Goal: Use online tool/utility

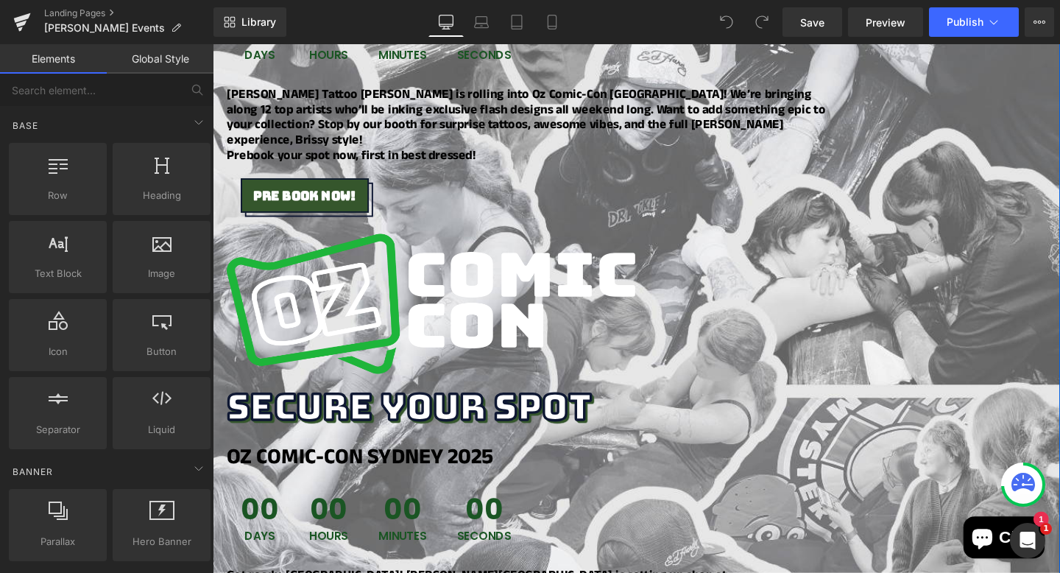
scroll to position [613, 0]
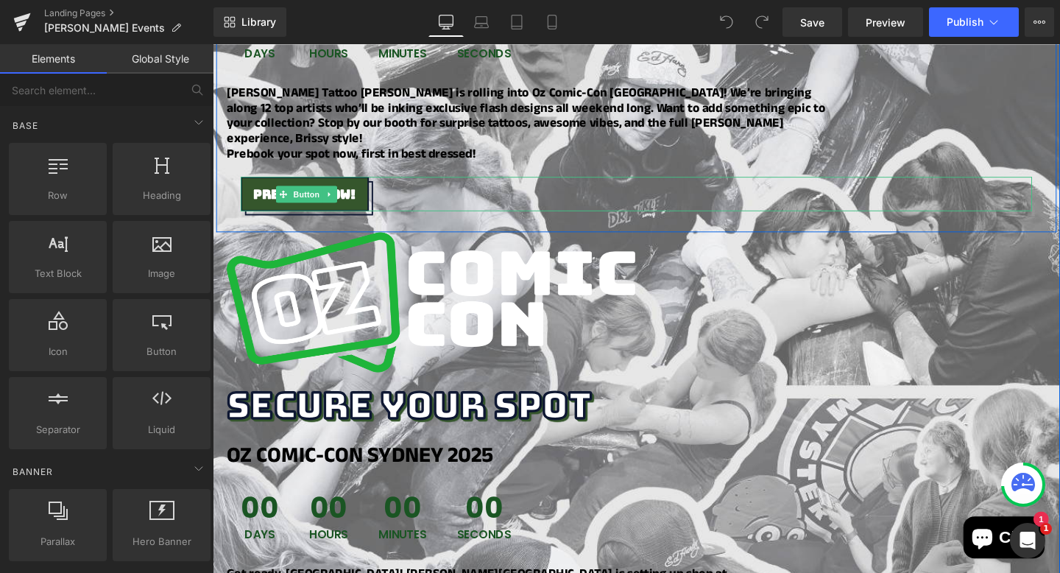
click at [395, 183] on div "Pre Book now!" at bounding box center [658, 201] width 832 height 36
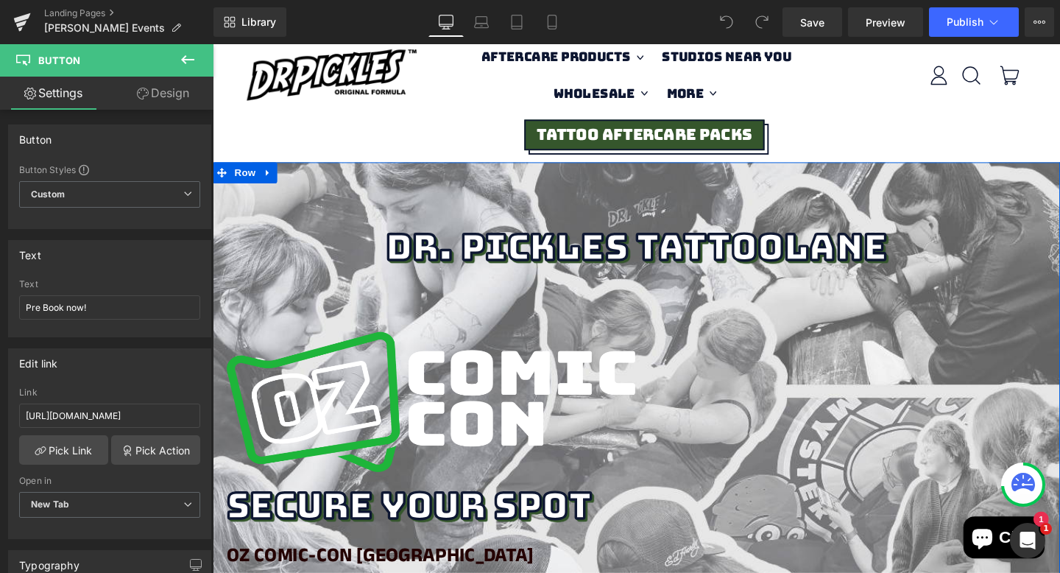
scroll to position [0, 0]
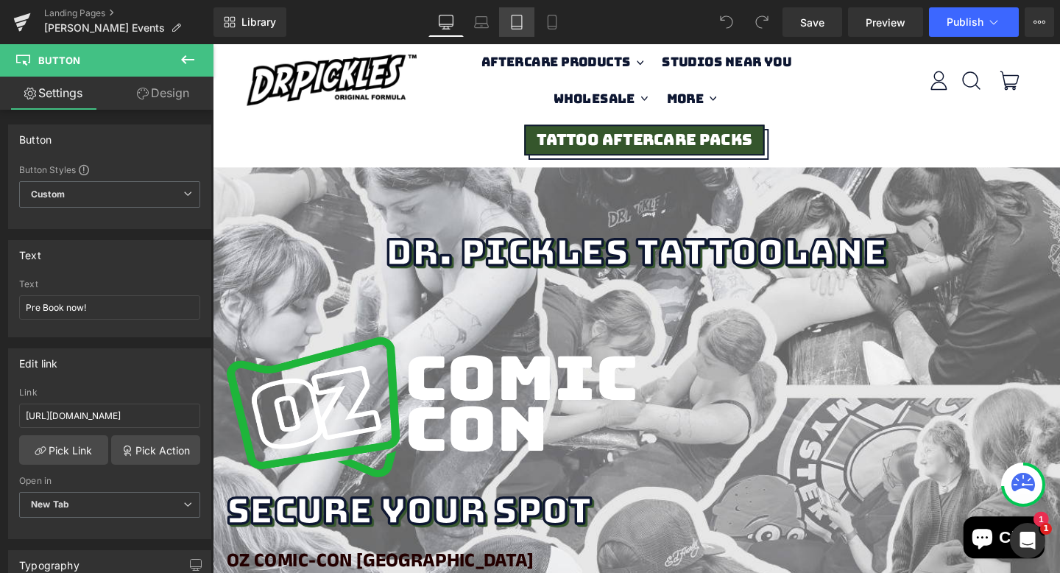
click at [522, 23] on icon at bounding box center [517, 22] width 10 height 14
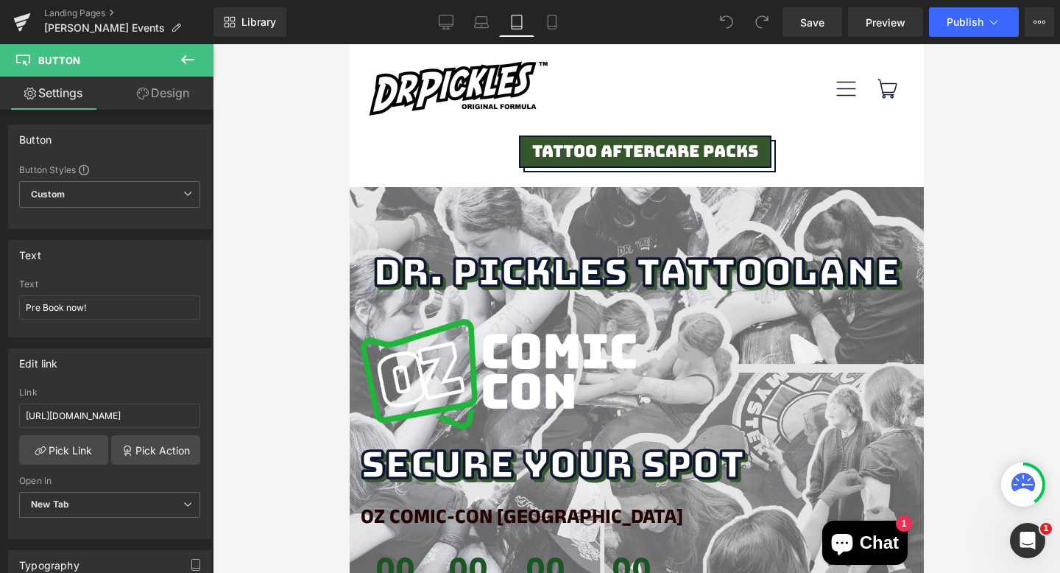
scroll to position [15, 0]
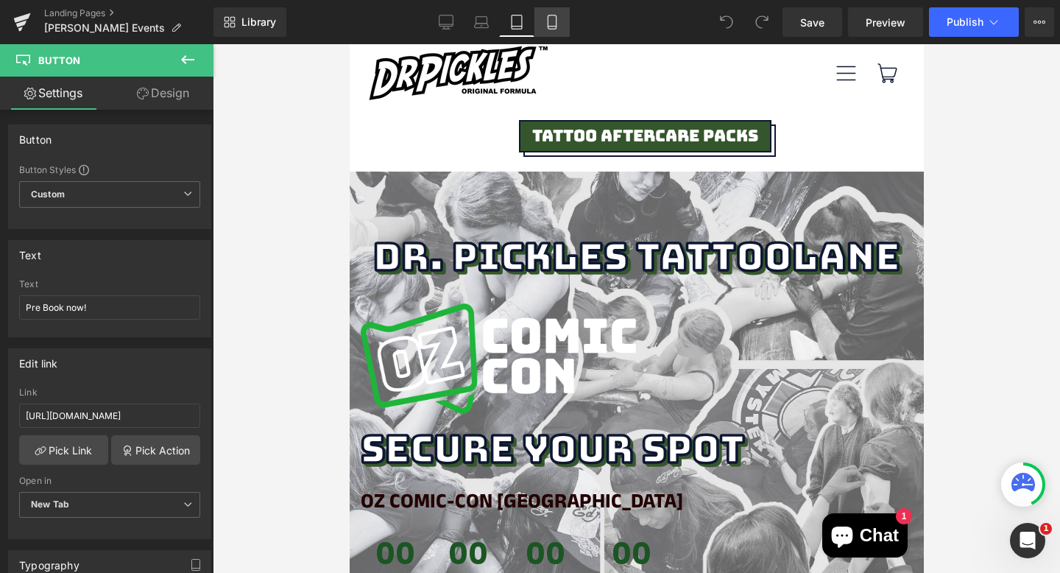
click at [550, 20] on icon at bounding box center [552, 22] width 15 height 15
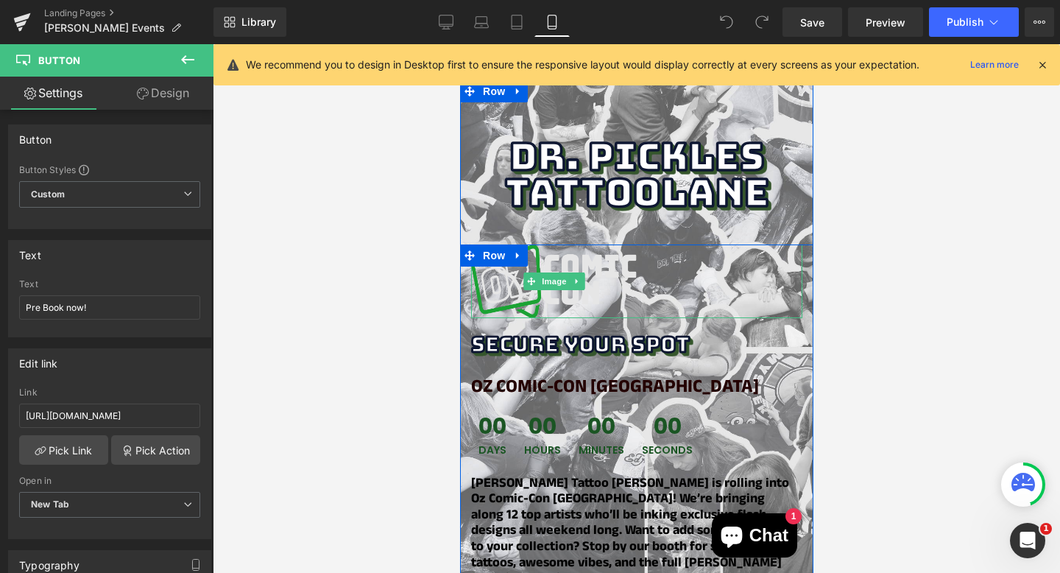
scroll to position [0, 0]
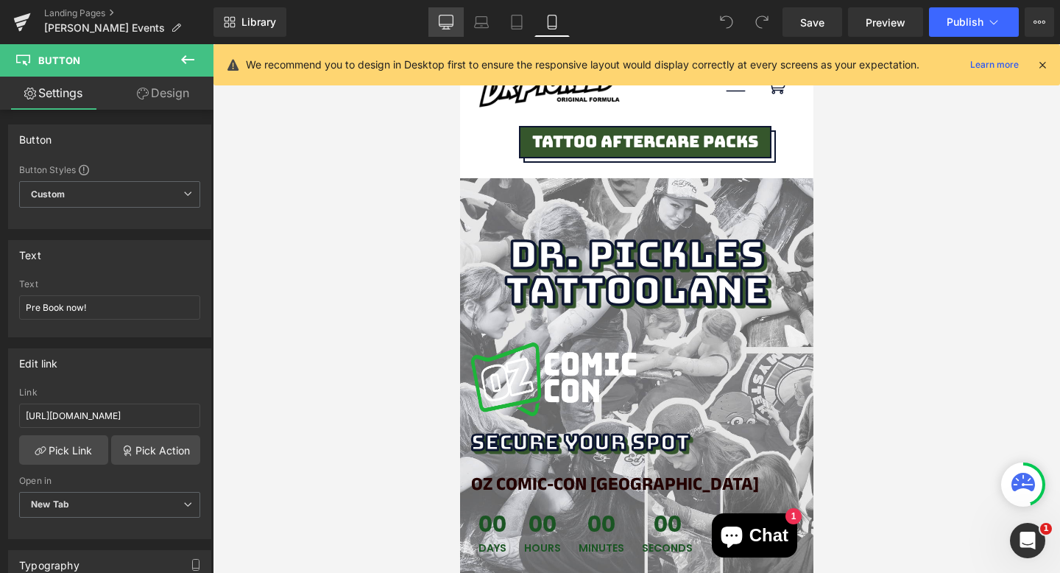
click at [452, 24] on icon at bounding box center [446, 22] width 15 height 15
type input "100"
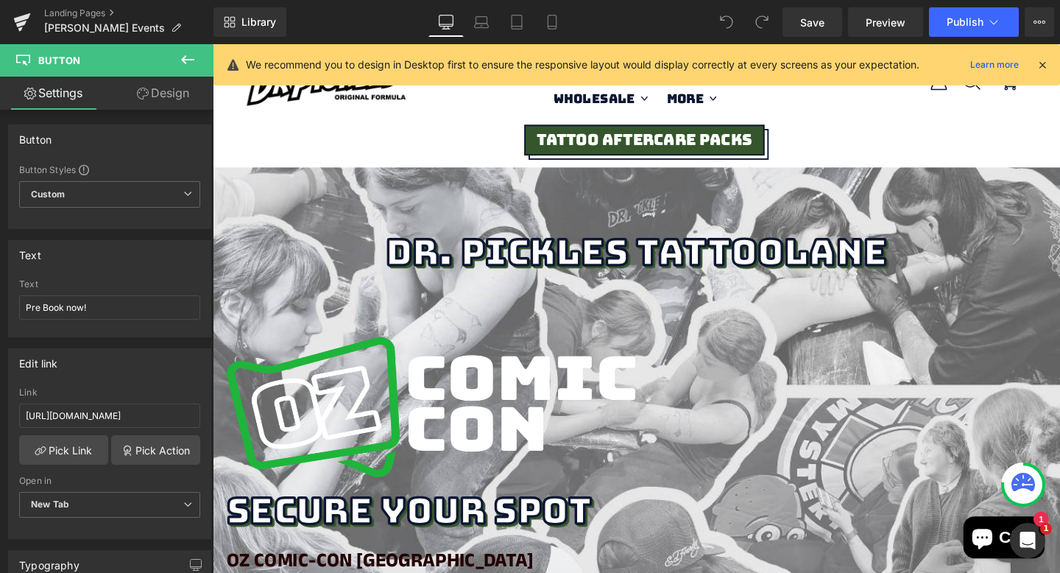
click at [163, 88] on link "Design" at bounding box center [163, 93] width 107 height 33
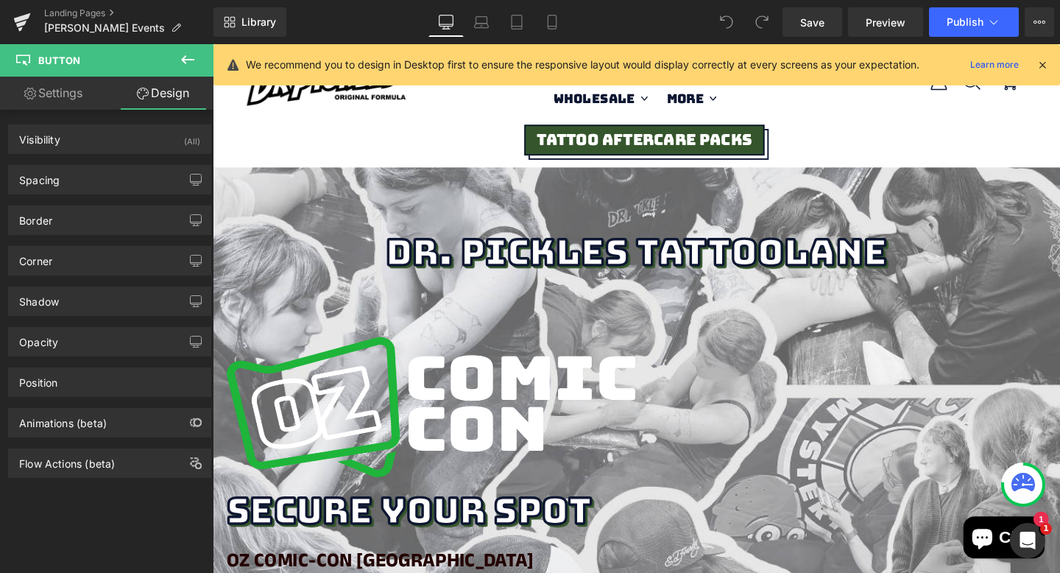
click at [194, 56] on icon at bounding box center [188, 60] width 18 height 18
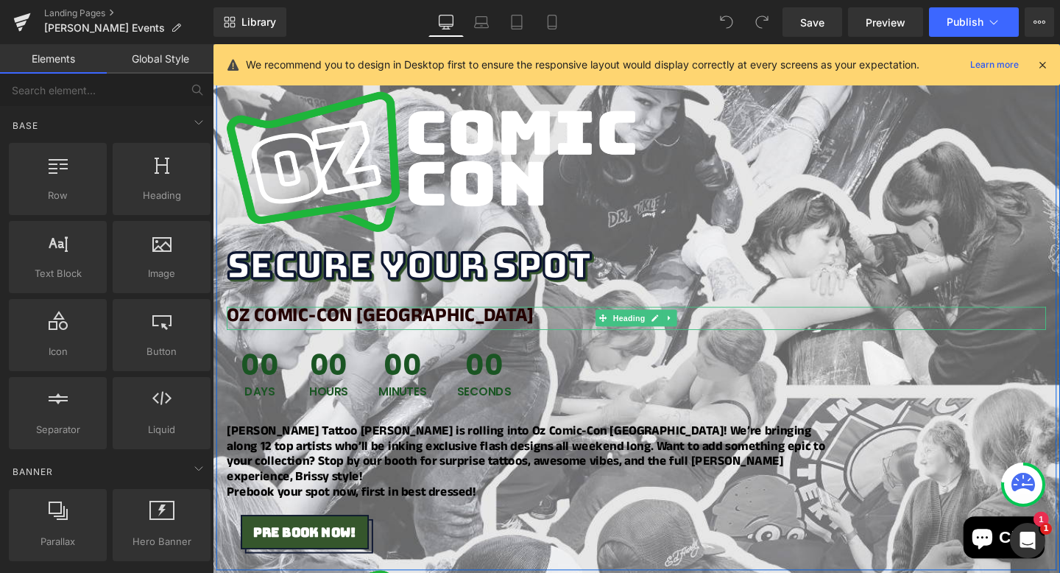
scroll to position [259, 0]
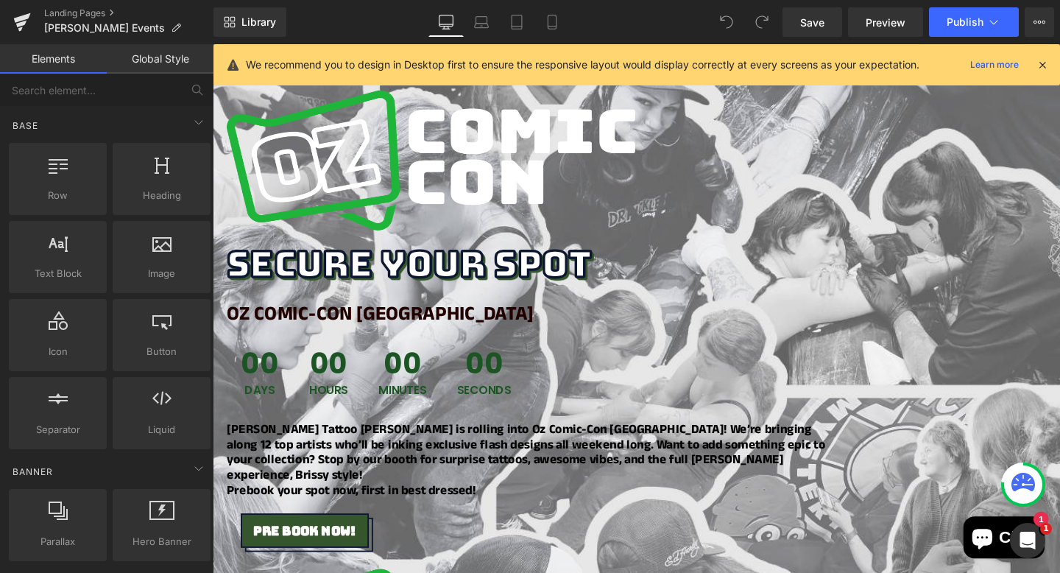
click at [549, 46] on div "We recommend you to design in Desktop first to ensure the responsive layout wou…" at bounding box center [636, 64] width 847 height 41
click at [549, 27] on icon at bounding box center [552, 22] width 15 height 15
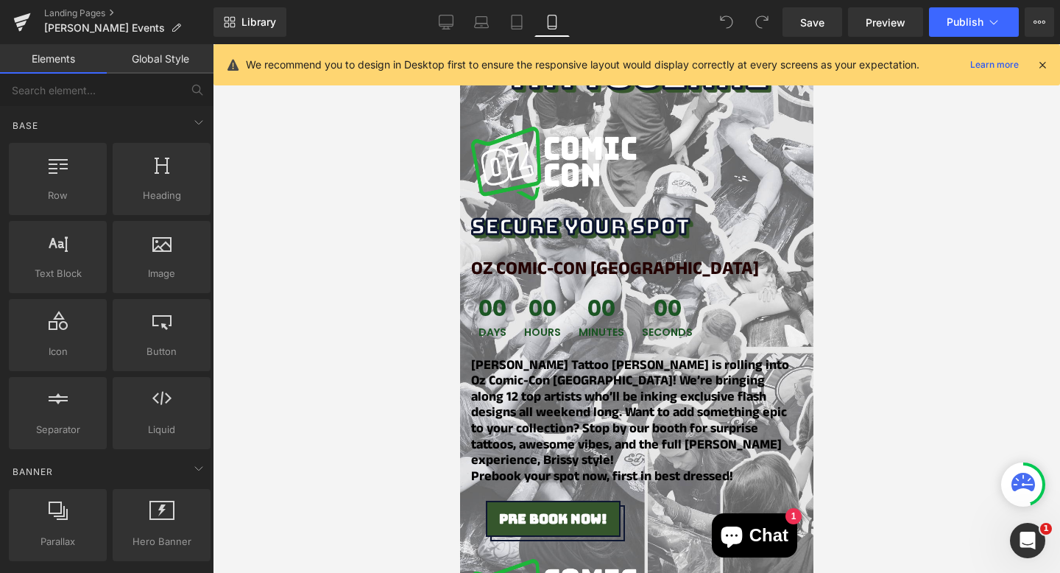
scroll to position [273, 0]
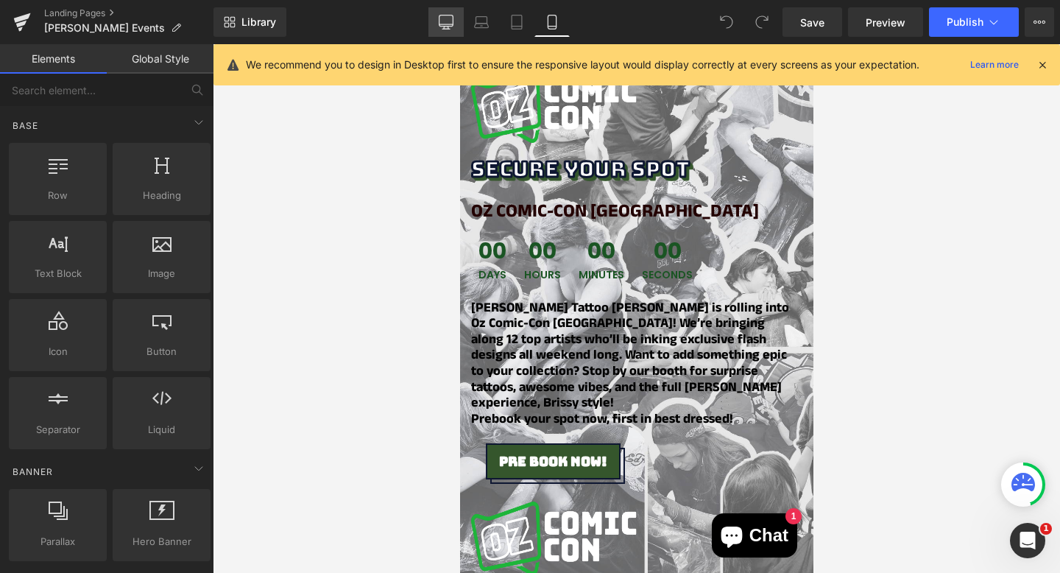
click at [454, 26] on link "Desktop" at bounding box center [445, 21] width 35 height 29
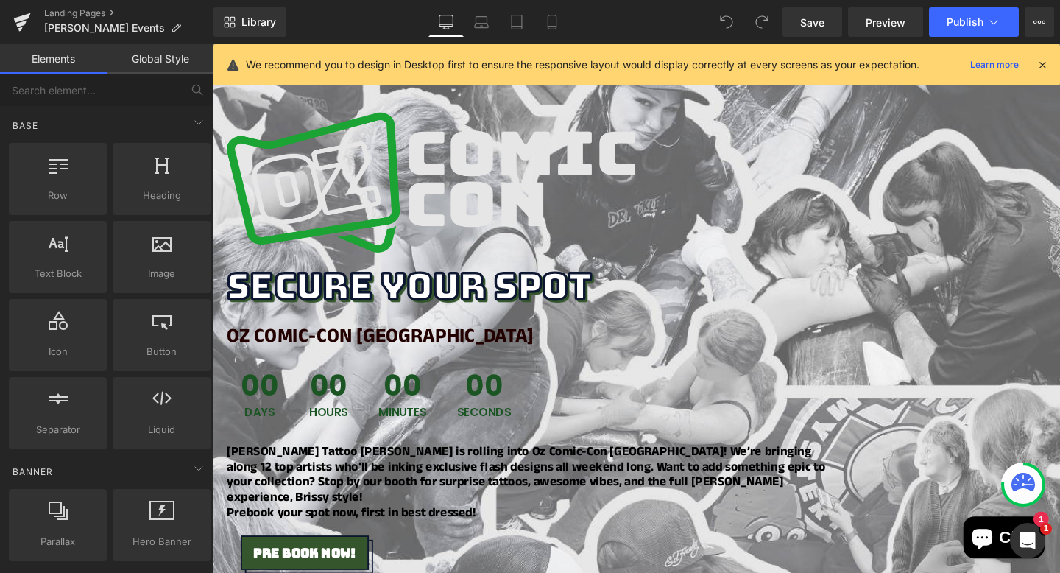
scroll to position [234, 0]
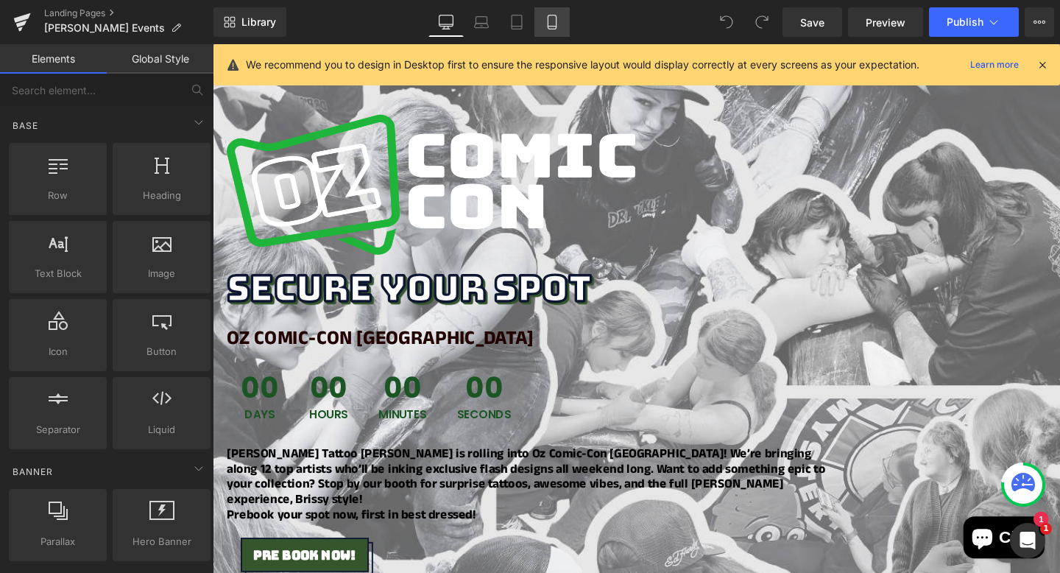
click at [550, 31] on link "Mobile" at bounding box center [551, 21] width 35 height 29
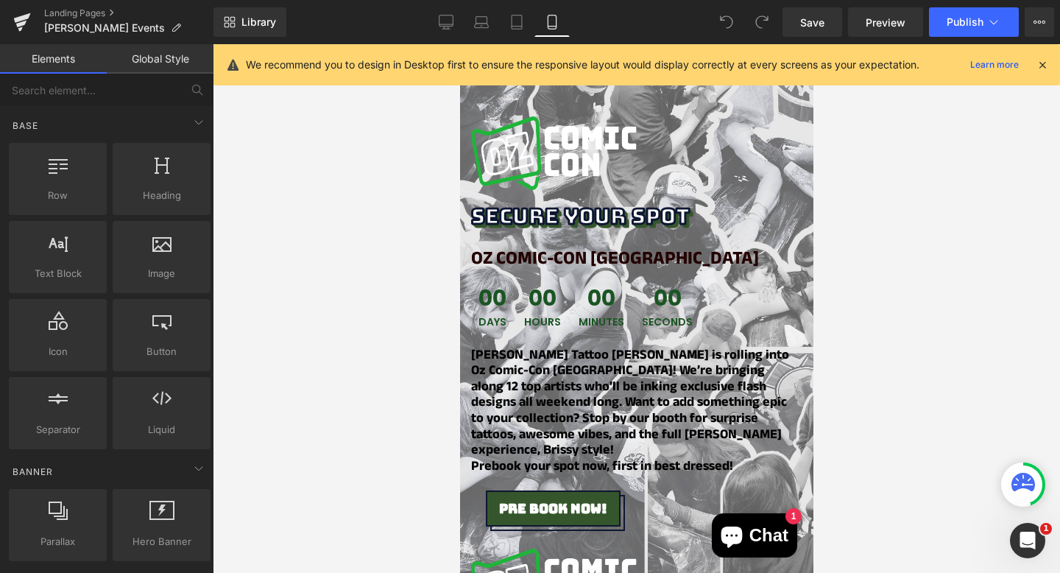
scroll to position [228, 0]
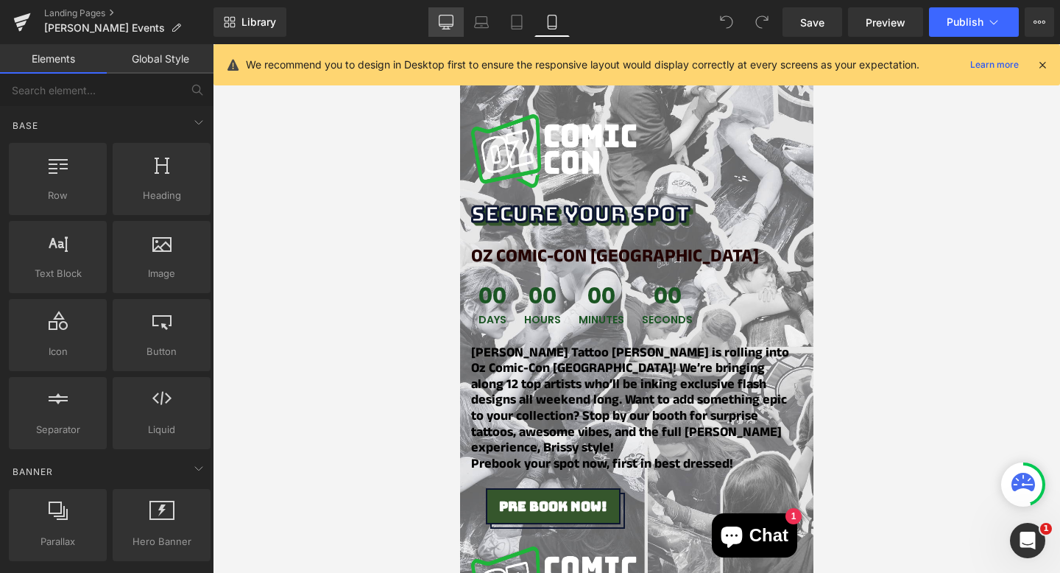
click at [459, 29] on link "Desktop" at bounding box center [445, 21] width 35 height 29
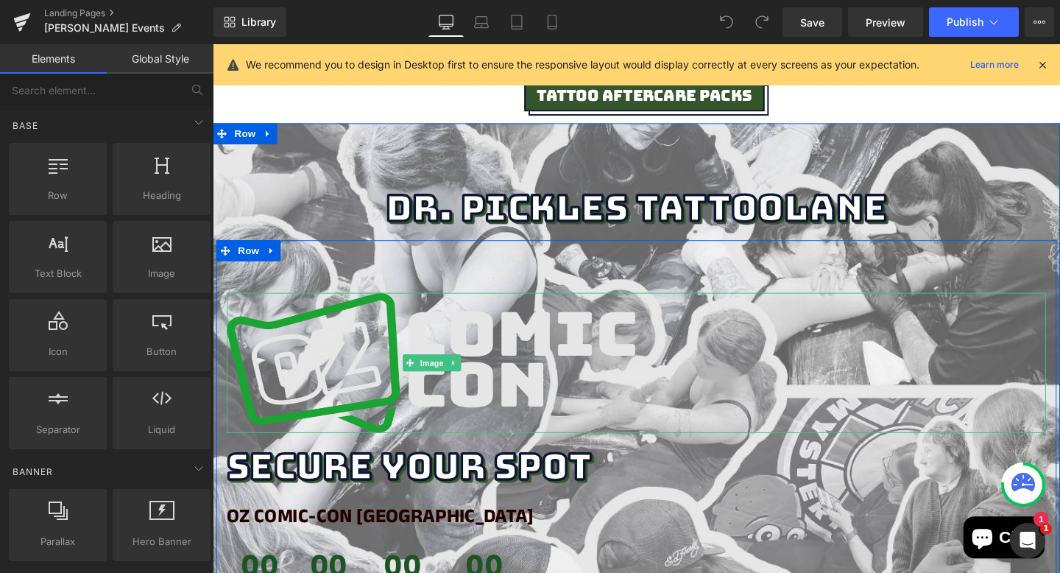
scroll to position [0, 0]
